Goal: Navigation & Orientation: Understand site structure

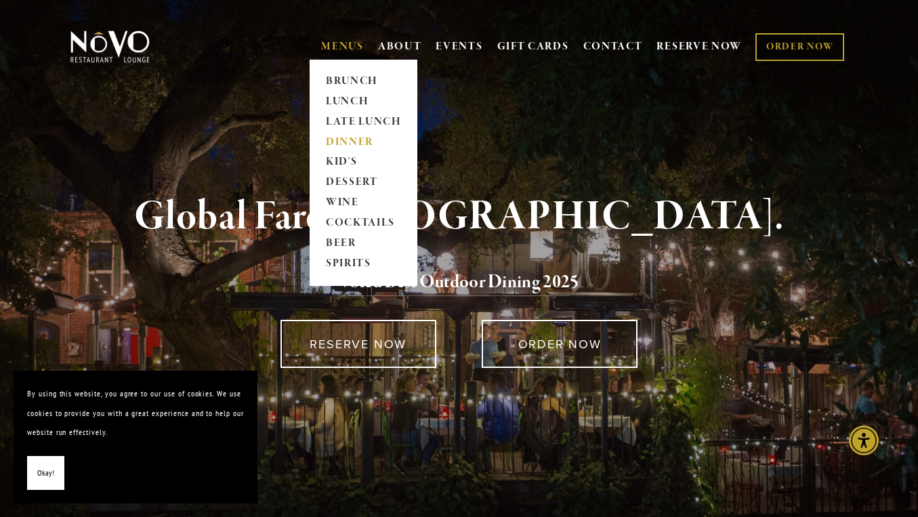
click at [334, 138] on link "DINNER" at bounding box center [363, 142] width 85 height 20
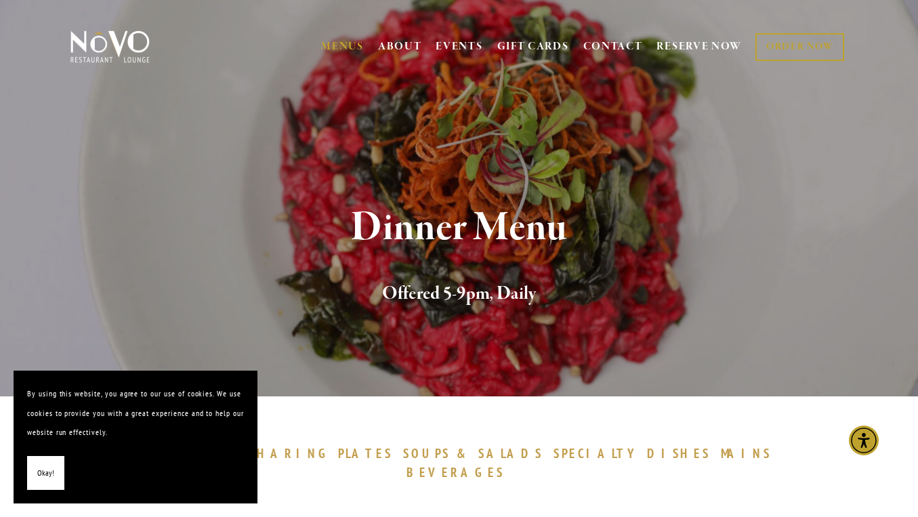
click at [43, 473] on span "Okay!" at bounding box center [45, 473] width 17 height 20
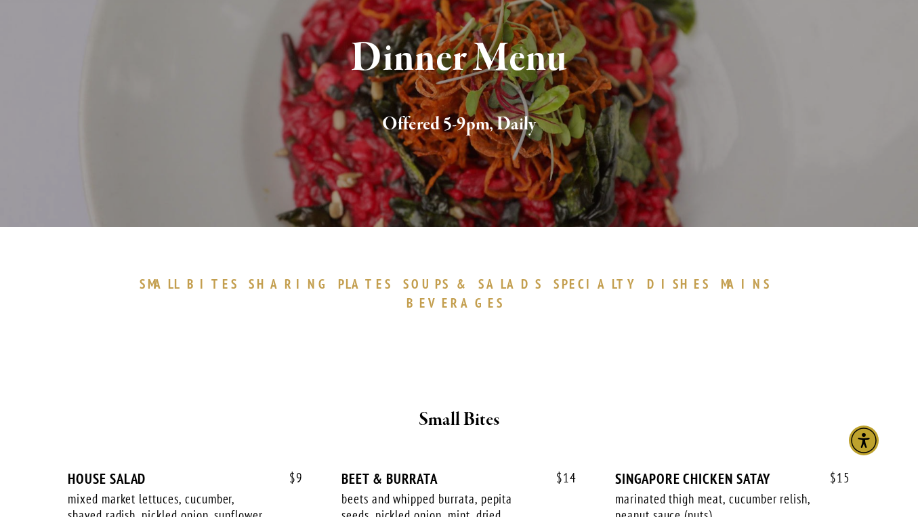
scroll to position [170, 0]
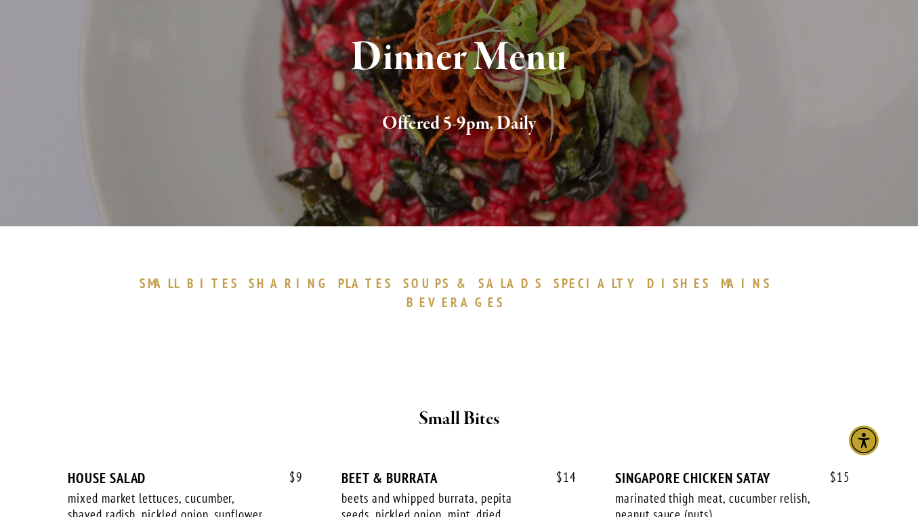
click at [505, 294] on span "BEVERAGES" at bounding box center [455, 302] width 99 height 16
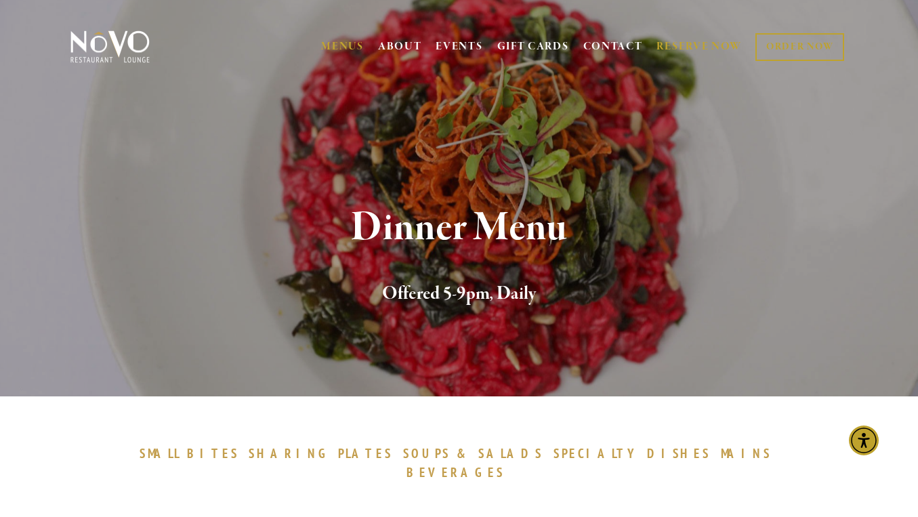
click at [689, 43] on link "RESERVE NOW" at bounding box center [698, 47] width 85 height 26
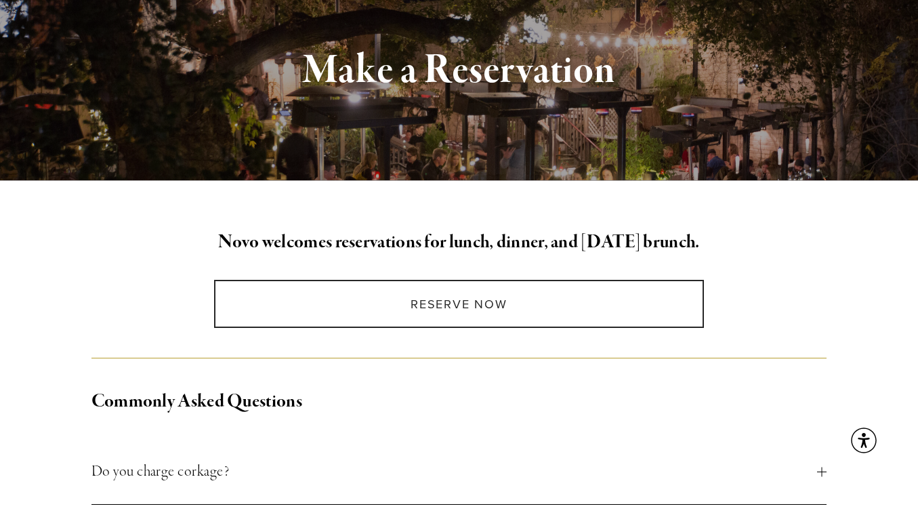
scroll to position [159, 0]
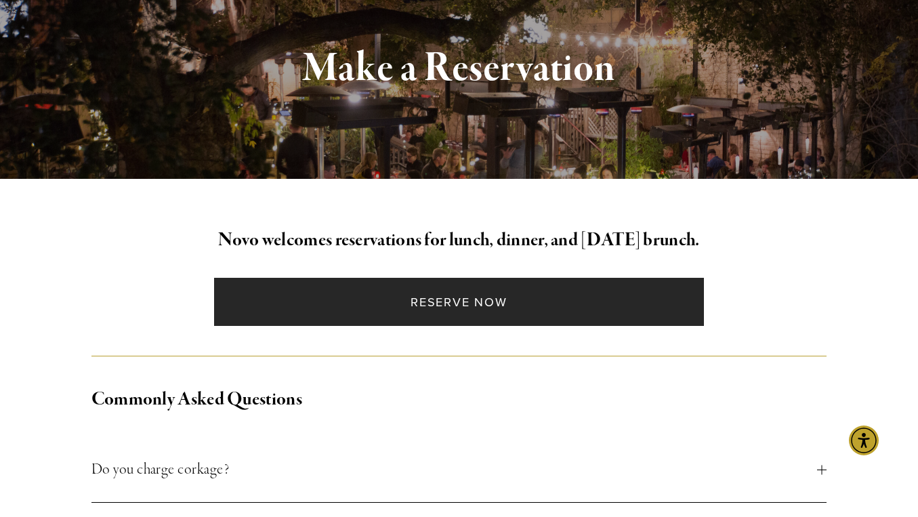
click at [460, 298] on link "Reserve Now" at bounding box center [459, 302] width 490 height 48
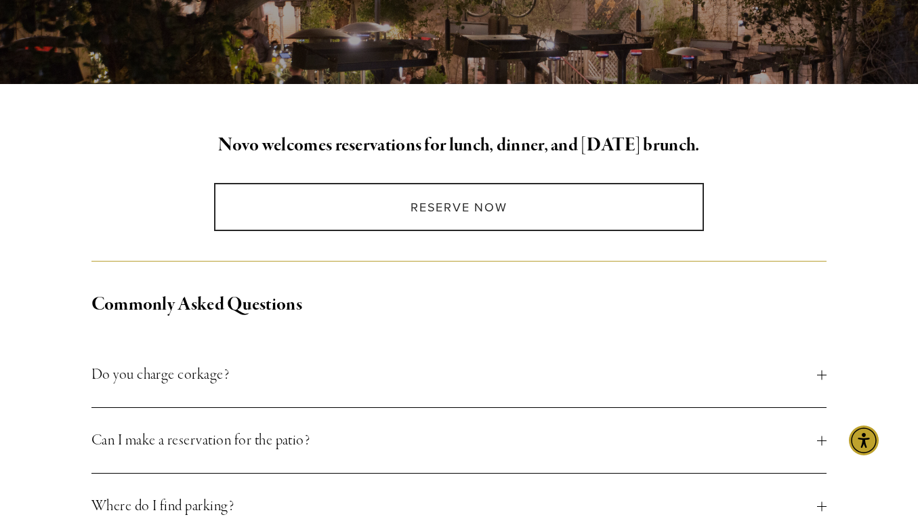
scroll to position [0, 0]
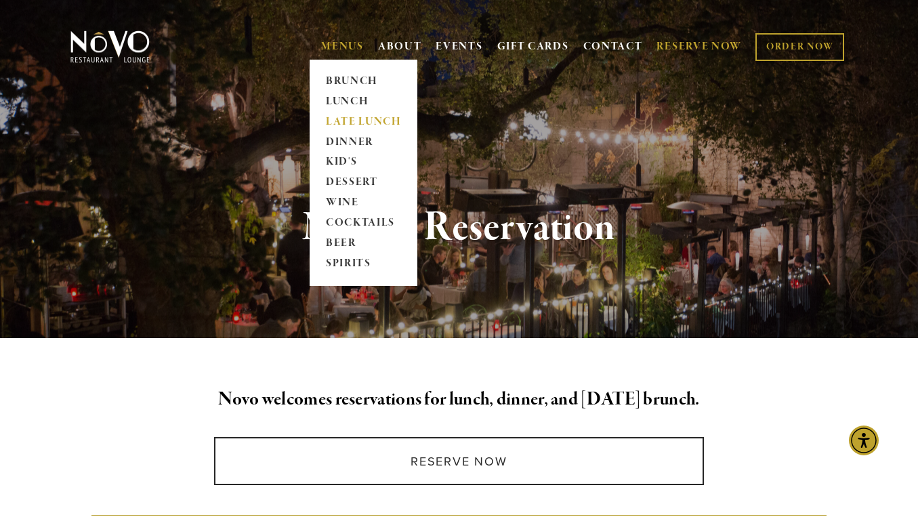
click at [344, 122] on link "LATE LUNCH" at bounding box center [363, 122] width 85 height 20
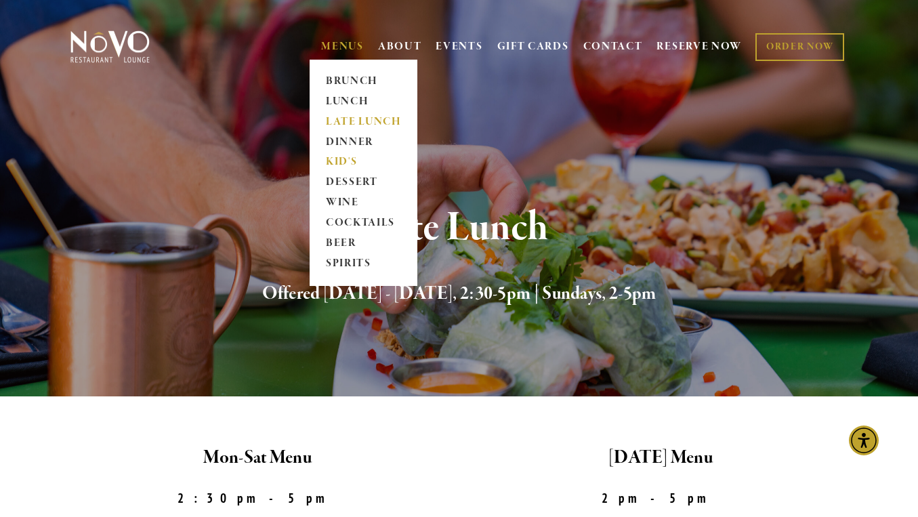
click at [335, 165] on link "KID'S" at bounding box center [363, 162] width 85 height 20
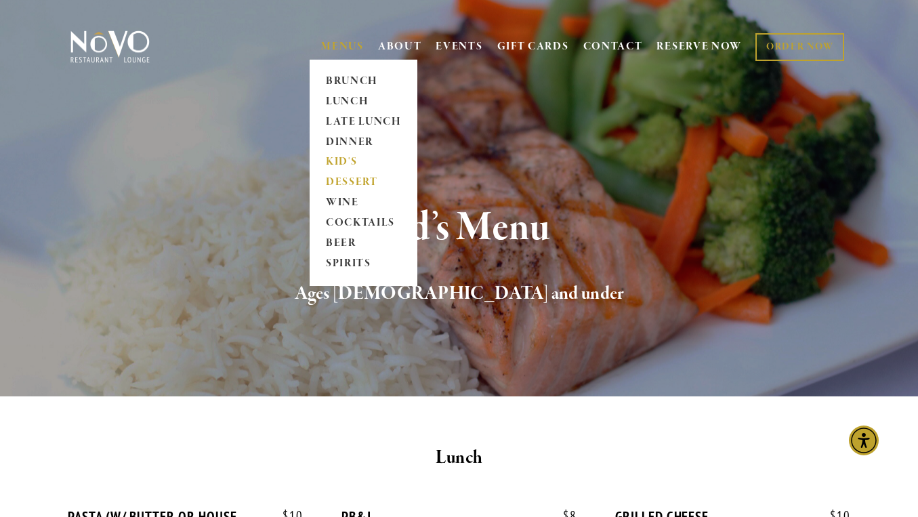
click at [342, 178] on link "DESSERT" at bounding box center [363, 183] width 85 height 20
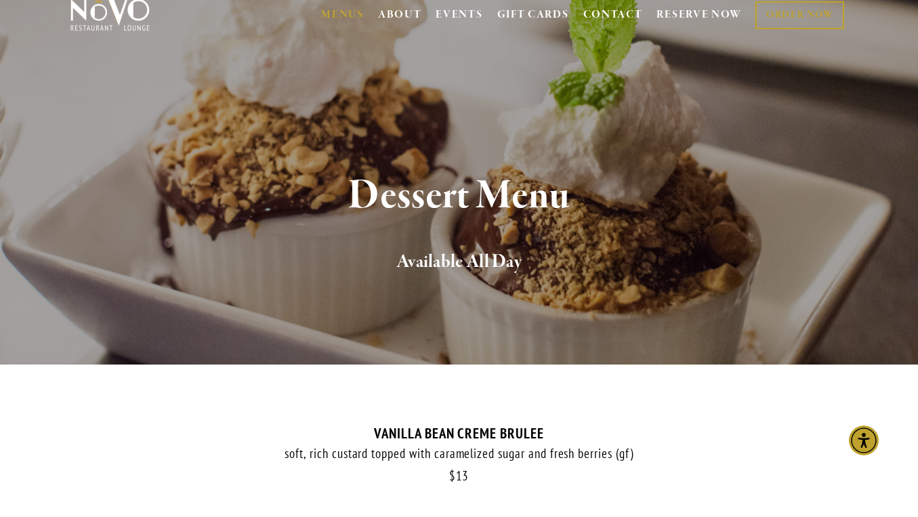
scroll to position [18, 0]
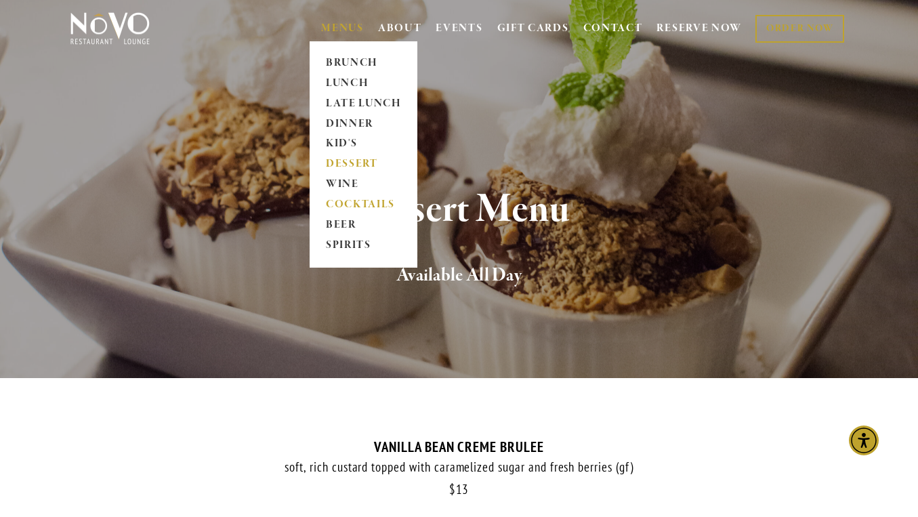
click at [341, 203] on link "COCKTAILS" at bounding box center [363, 205] width 85 height 20
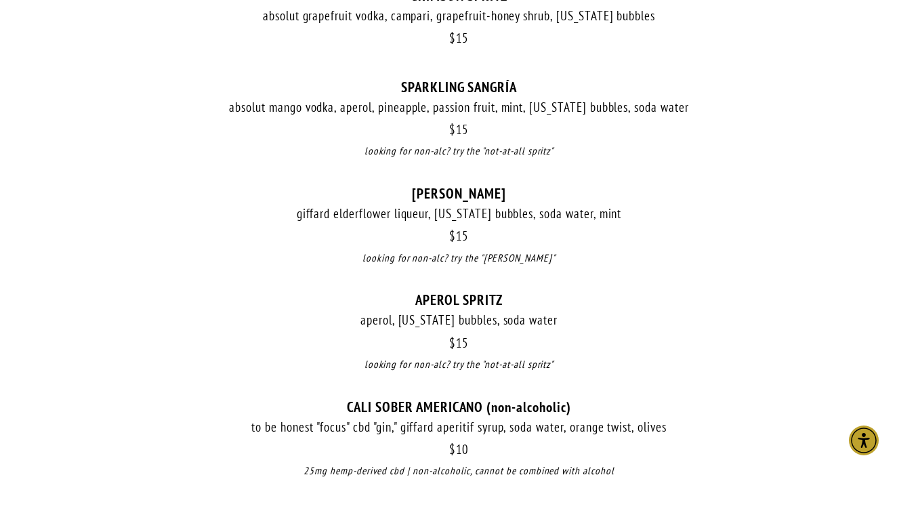
scroll to position [1383, 0]
